Goal: Task Accomplishment & Management: Manage account settings

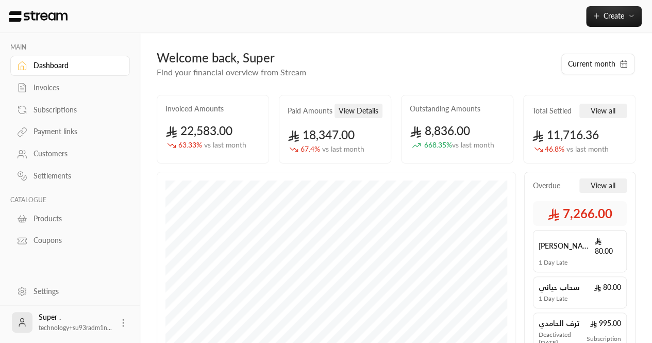
click at [51, 294] on div "Settings" at bounding box center [76, 291] width 84 height 10
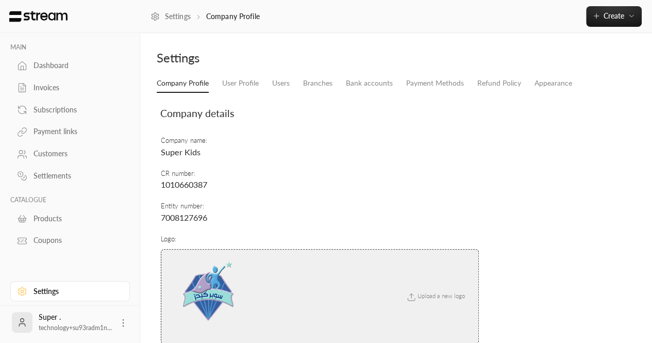
click at [298, 93] on div "Company Profile User Profile Users Branches Bank accounts Payment Methods Refun…" at bounding box center [396, 255] width 489 height 363
click at [293, 90] on li "Users" at bounding box center [281, 83] width 31 height 19
click at [281, 85] on link "Users" at bounding box center [281, 83] width 18 height 19
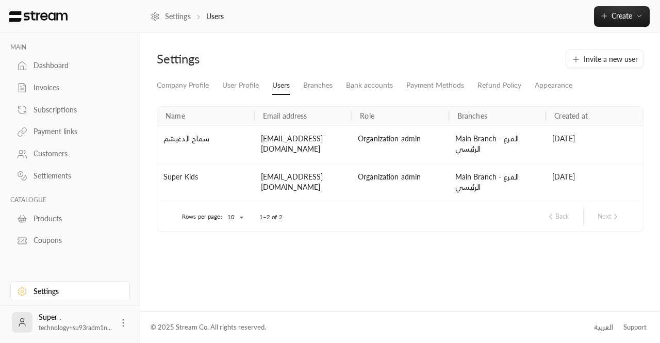
click at [302, 136] on div "samah-kh0@outlook.com" at bounding box center [303, 144] width 97 height 38
copy div "samah-kh0@outlook.com"
click at [45, 69] on div "Dashboard" at bounding box center [76, 65] width 84 height 10
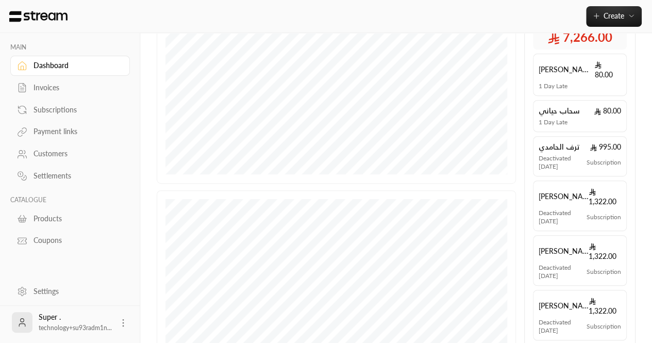
scroll to position [278, 0]
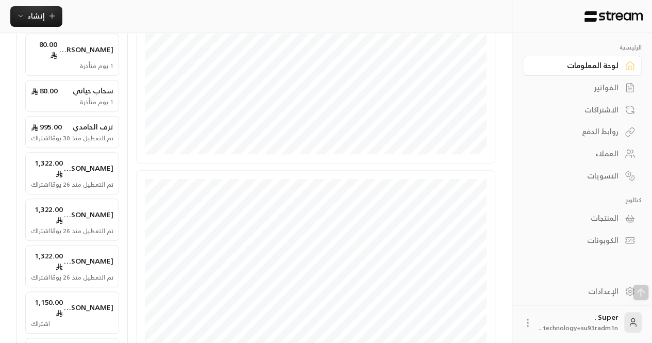
scroll to position [299, 0]
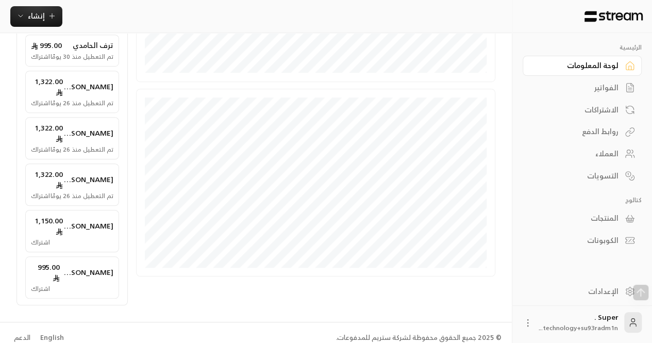
click at [44, 333] on div "English" at bounding box center [52, 338] width 24 height 10
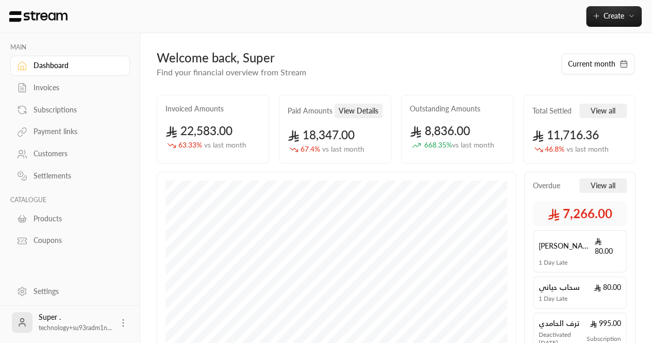
click at [125, 325] on icon at bounding box center [123, 323] width 10 height 10
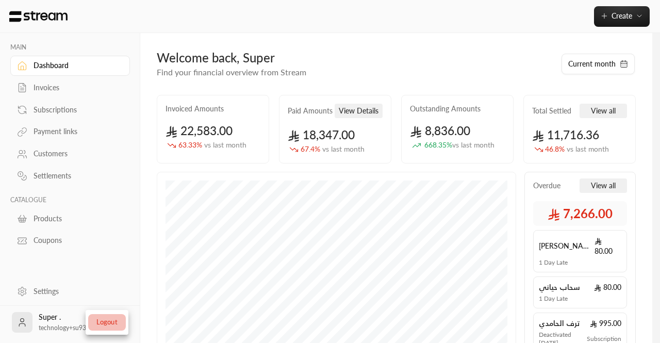
click at [107, 321] on li "Logout" at bounding box center [107, 322] width 38 height 17
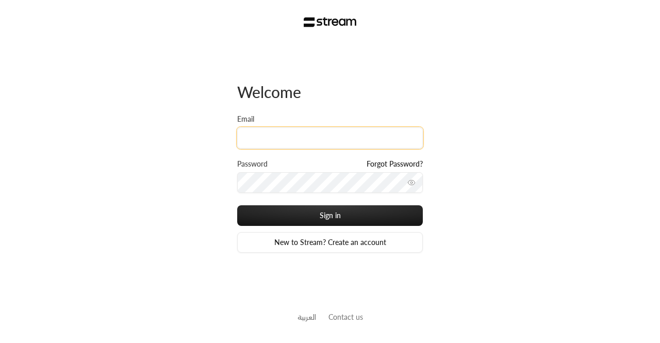
click at [275, 131] on input "Email" at bounding box center [330, 137] width 186 height 21
paste input "technology+su93radm1n_bright@streampay.sa"
type input "technology+su93radm1n_bright@streampay.sa"
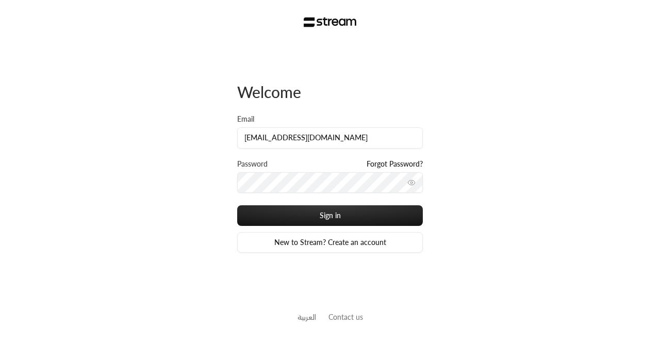
click at [407, 187] on button "toggle password visibility" at bounding box center [411, 182] width 17 height 17
click at [403, 174] on button "toggle password visibility" at bounding box center [411, 182] width 17 height 17
click at [411, 182] on circle "toggle password visibility" at bounding box center [412, 183] width 2 height 2
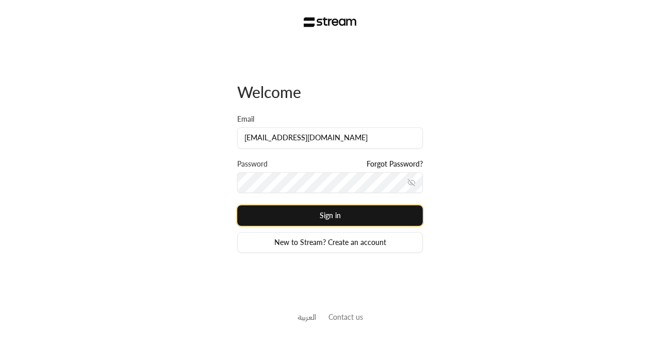
click at [321, 214] on button "Sign in" at bounding box center [330, 215] width 186 height 21
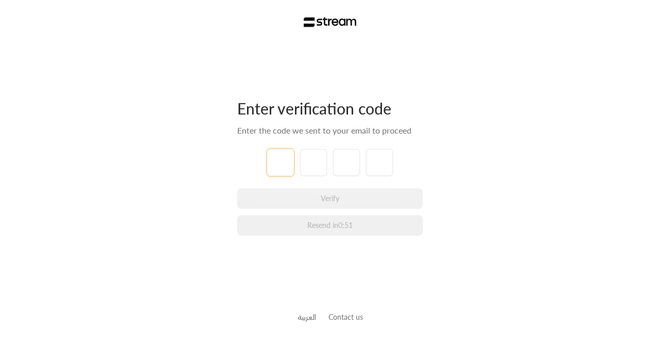
paste input "1"
type input "1"
type input "0"
type input "7"
type input "8"
